Goal: Check status: Check status

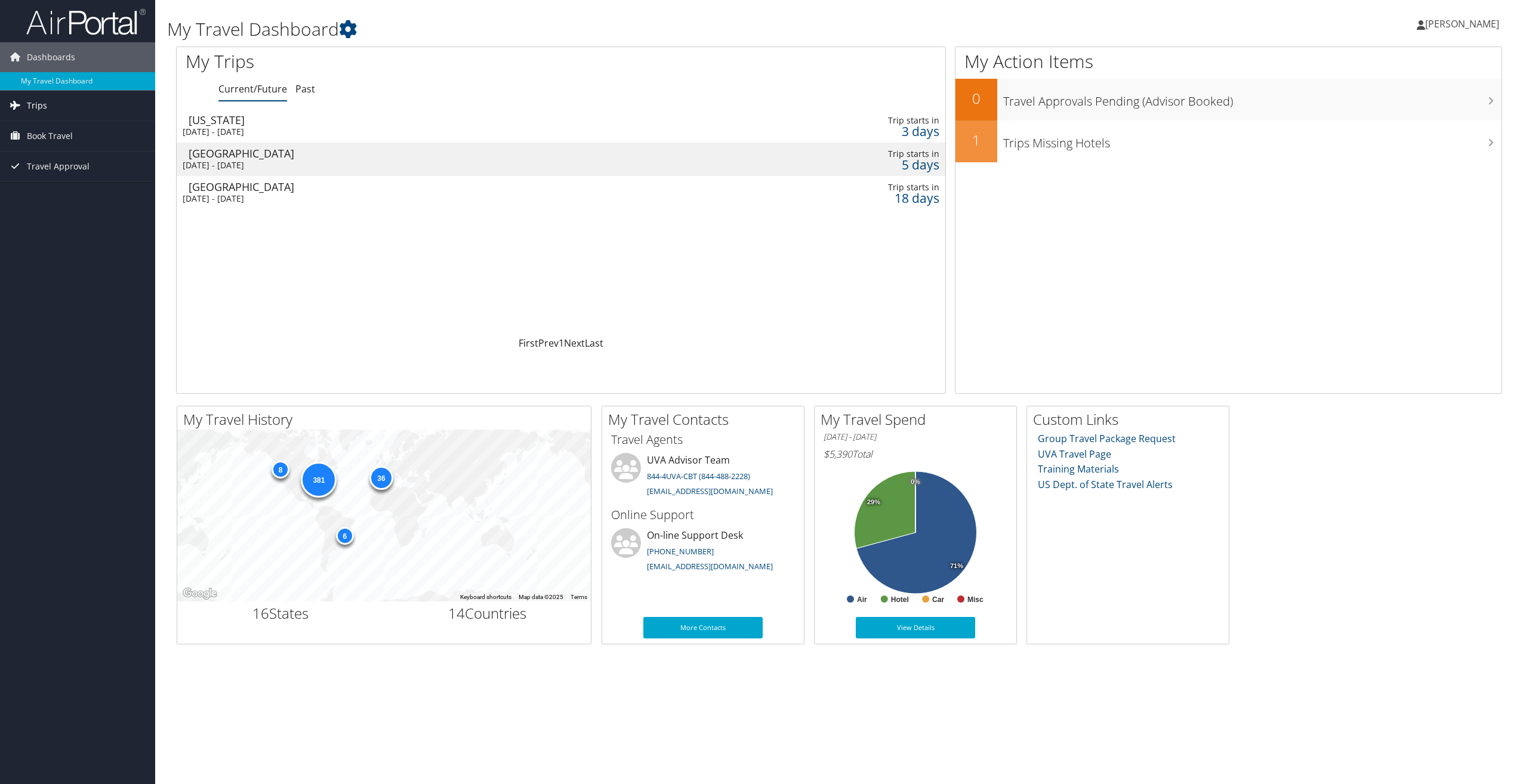
click at [49, 103] on link "Trips" at bounding box center [78, 106] width 155 height 30
click at [46, 129] on link "Current/Future Trips" at bounding box center [78, 129] width 155 height 18
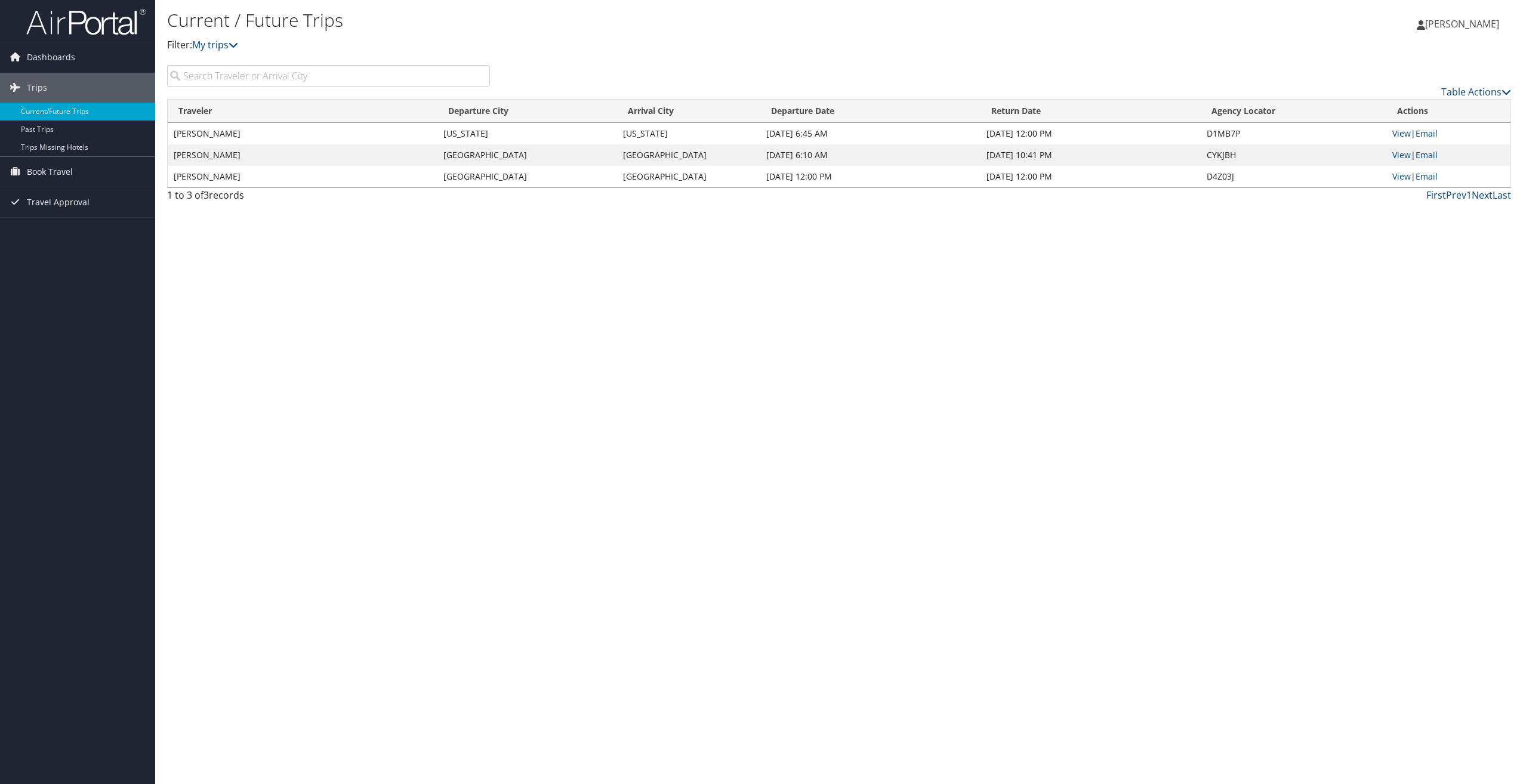
click at [1400, 131] on link "View" at bounding box center [1402, 133] width 19 height 11
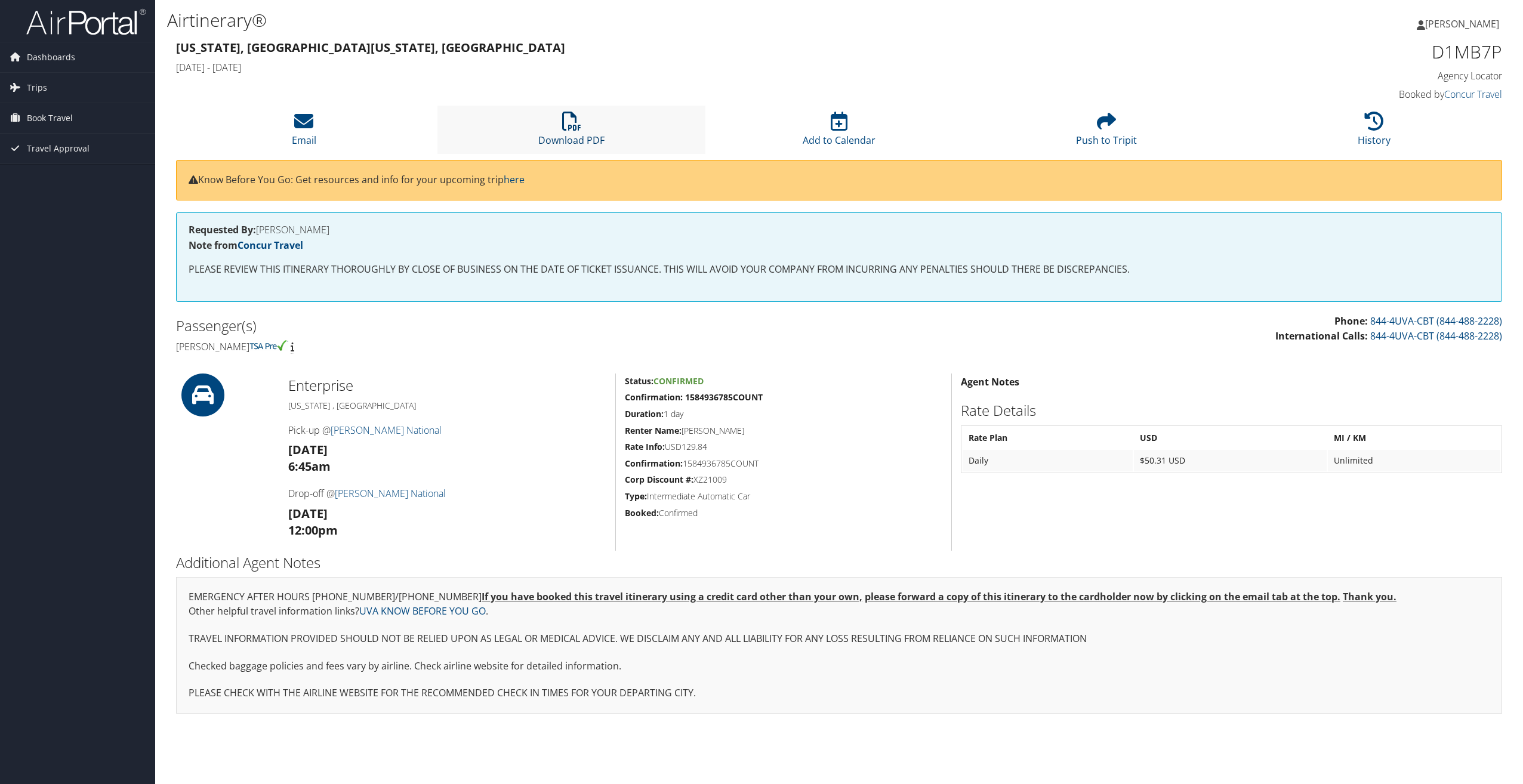
click at [565, 126] on icon at bounding box center [572, 121] width 19 height 19
